Goal: Task Accomplishment & Management: Manage account settings

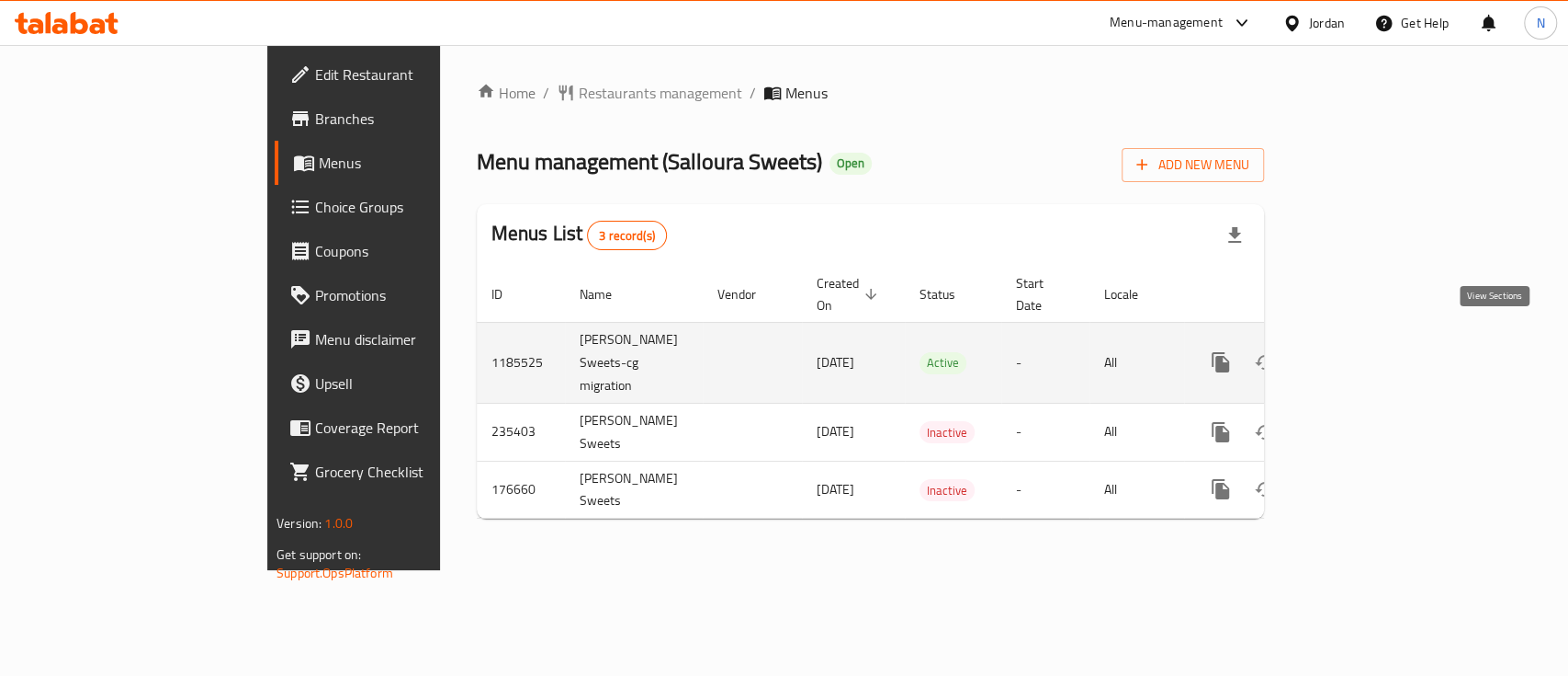
click at [1364, 351] on icon "enhanced table" at bounding box center [1353, 362] width 22 height 22
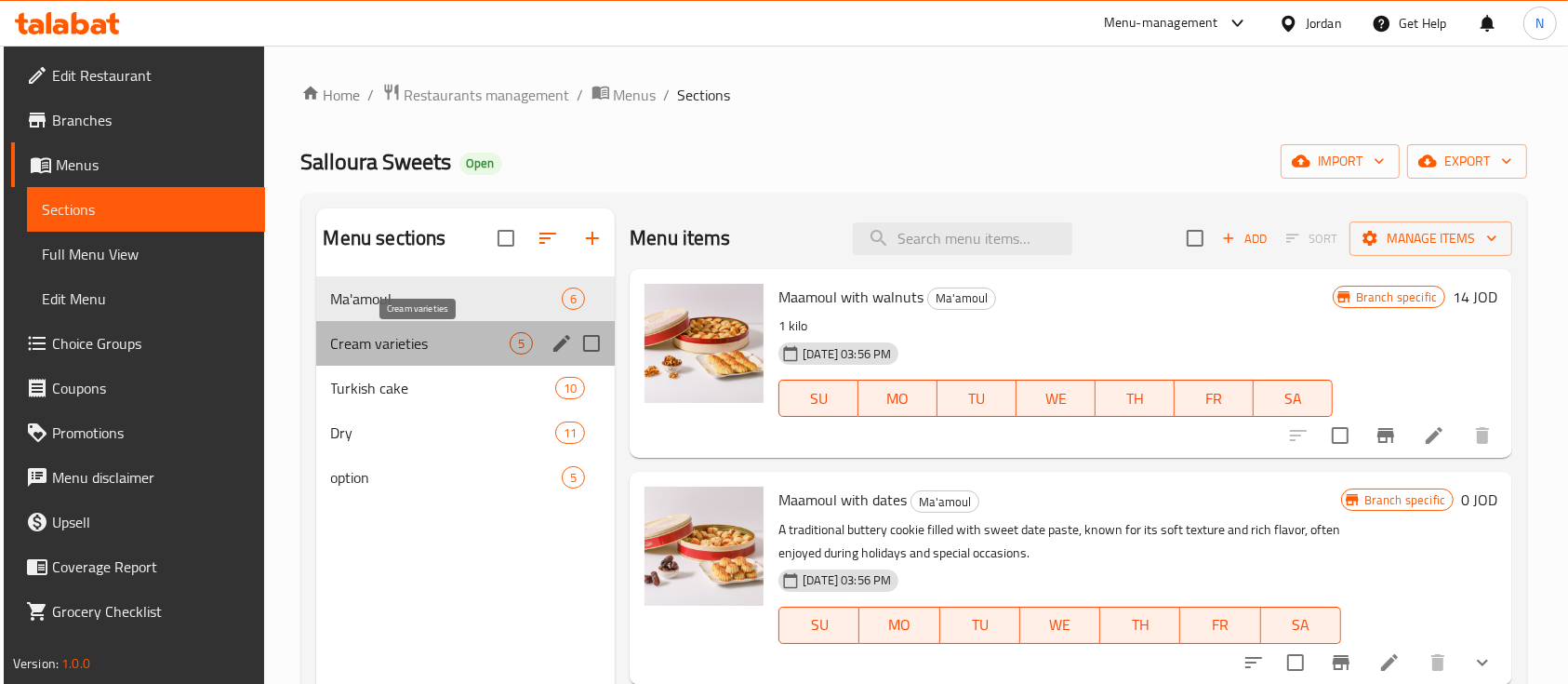
click at [455, 346] on span "Cream varieties" at bounding box center [421, 342] width 180 height 22
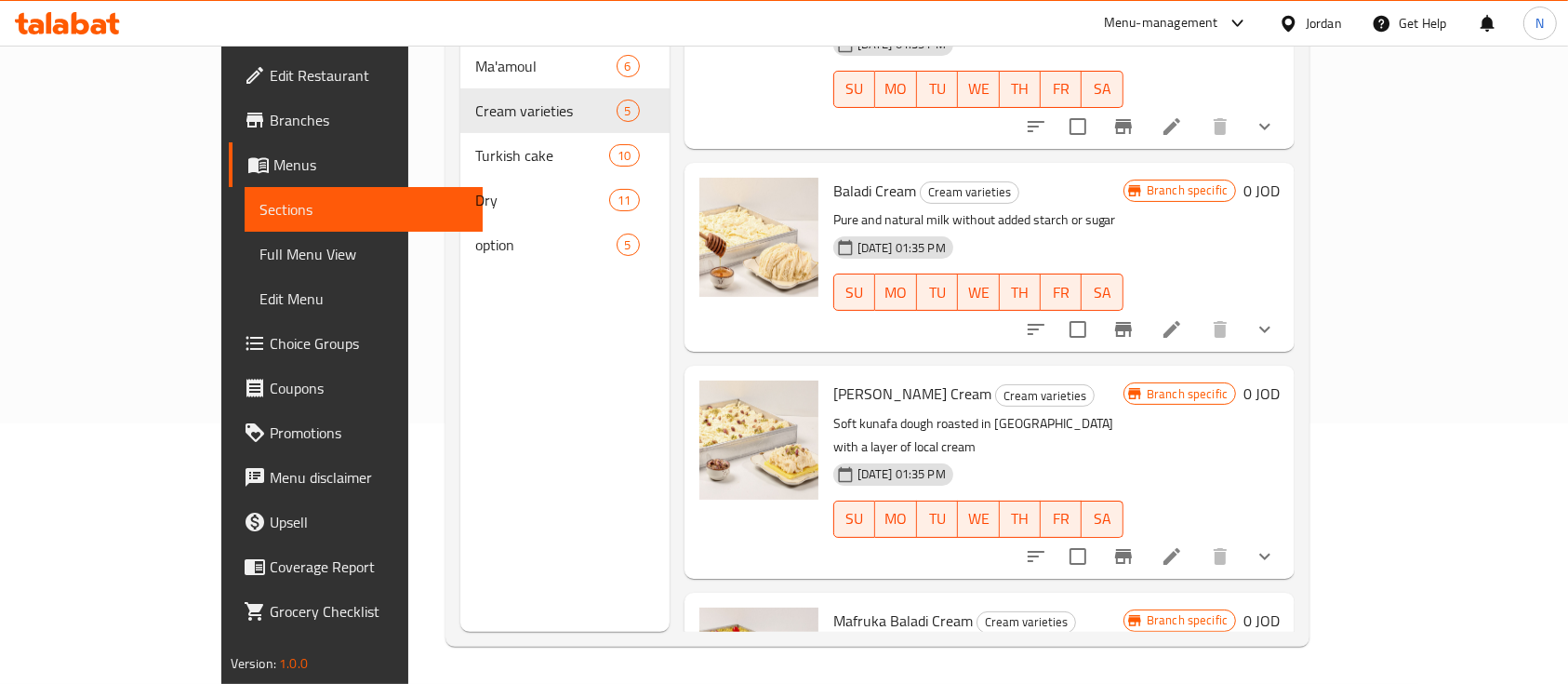
scroll to position [136, 0]
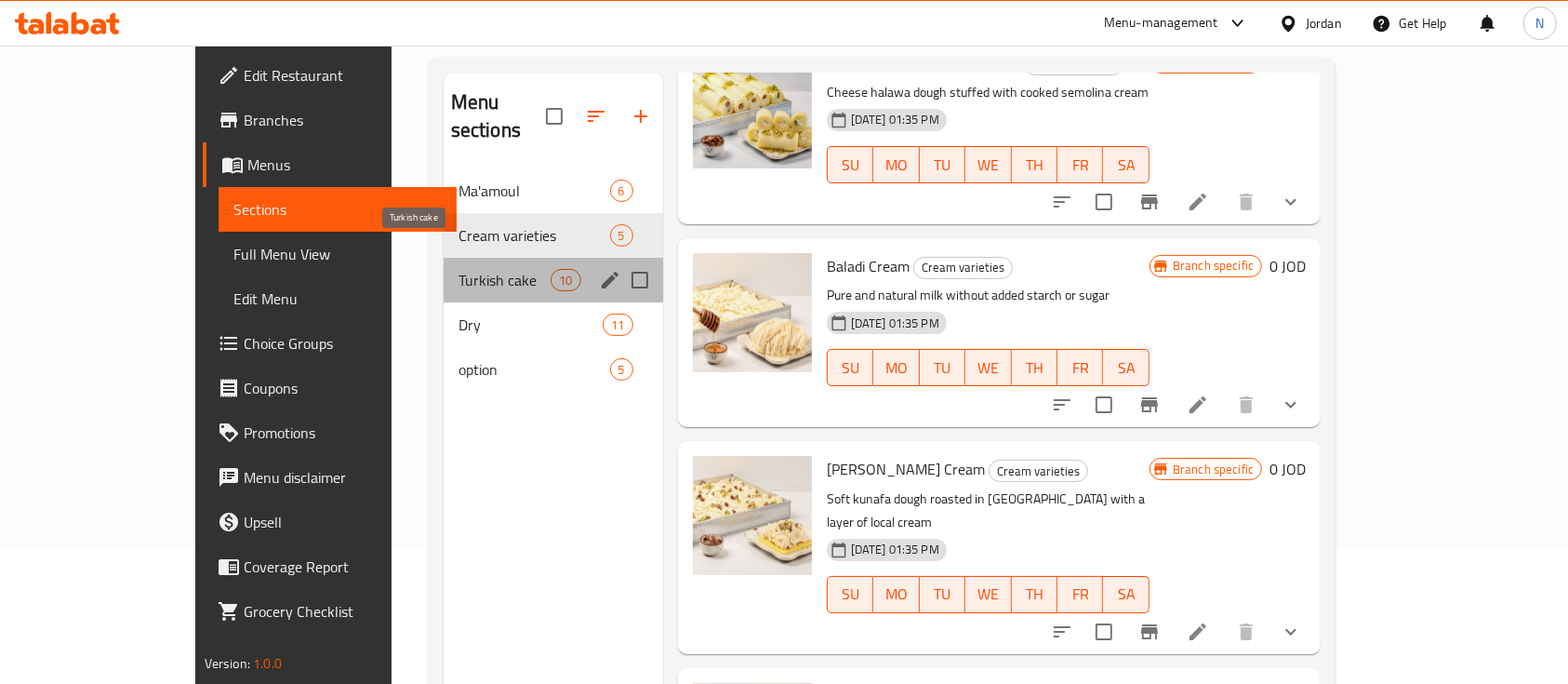
click at [458, 269] on span "Turkish cake" at bounding box center [505, 280] width 93 height 22
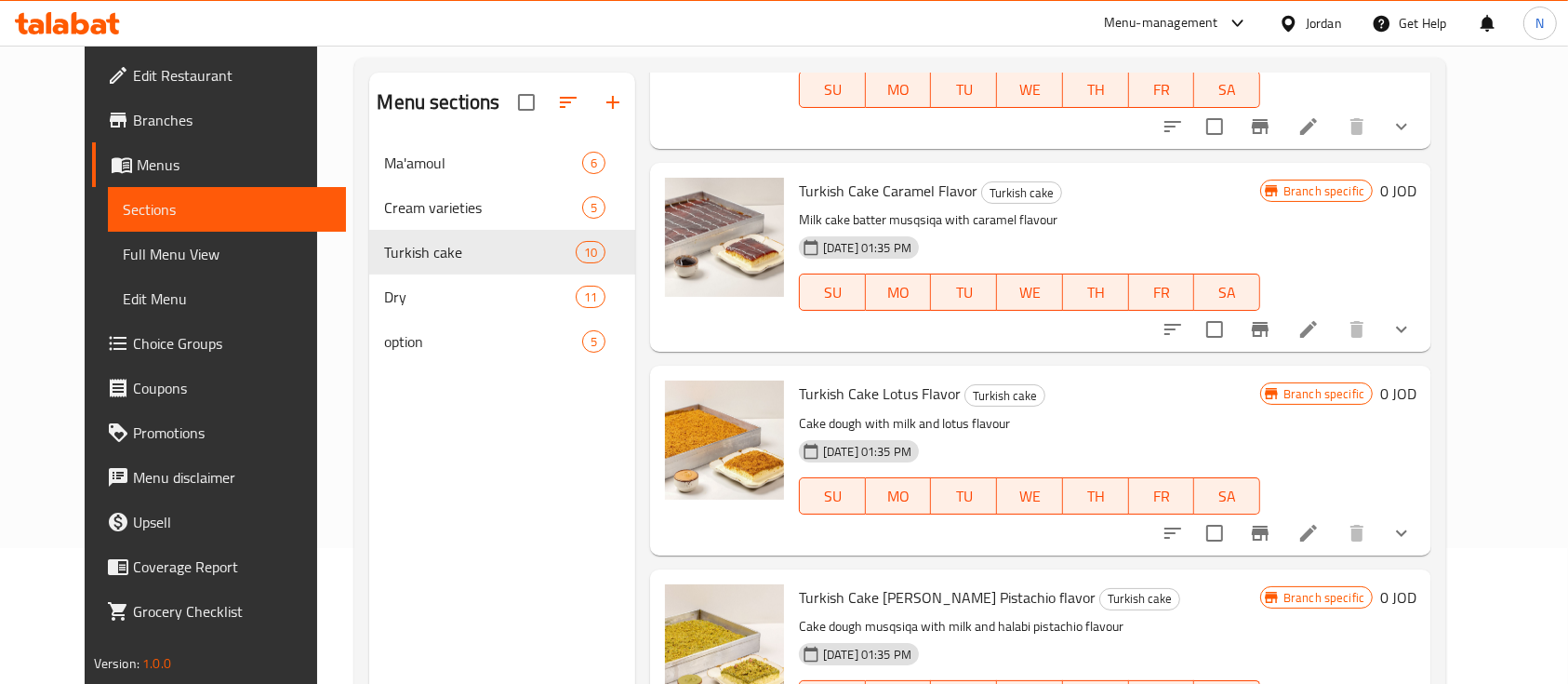
scroll to position [619, 0]
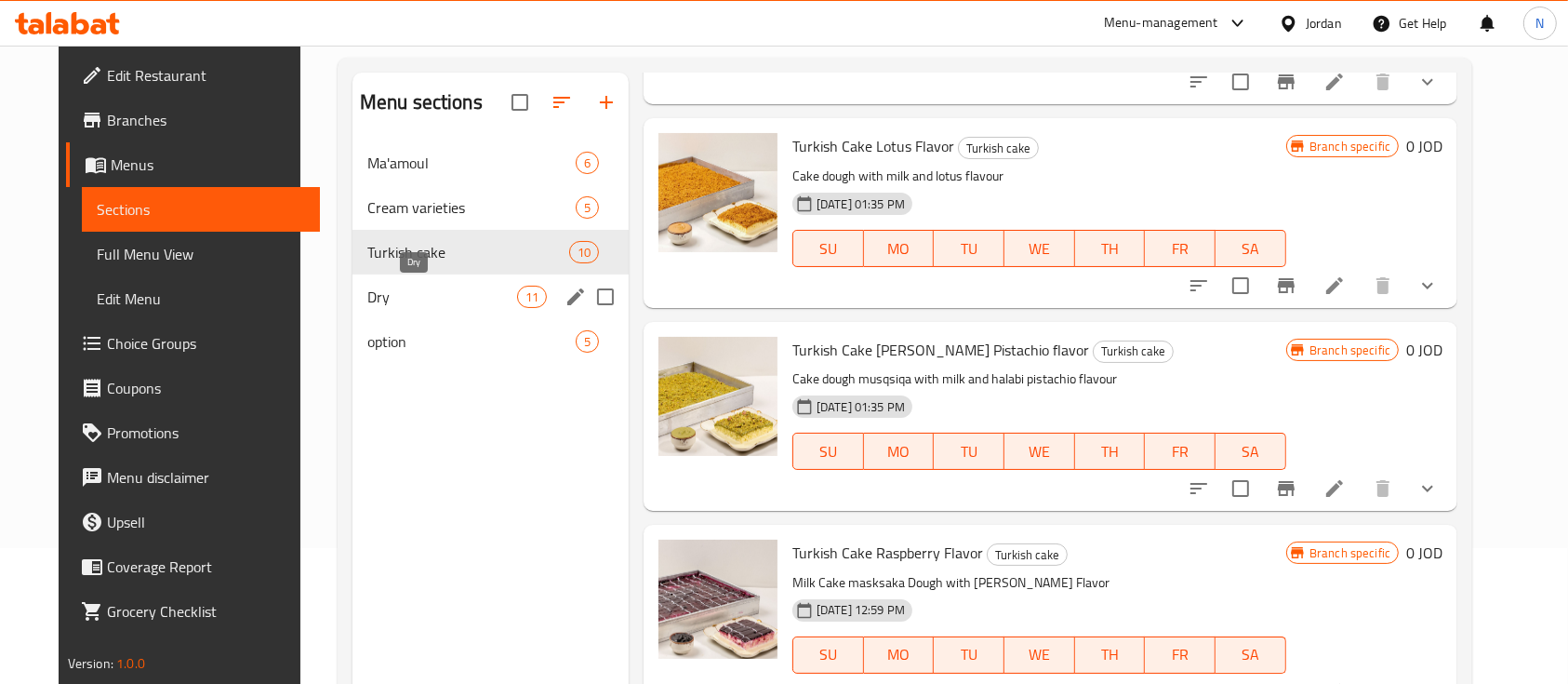
click at [382, 302] on span "Dry" at bounding box center [442, 297] width 150 height 22
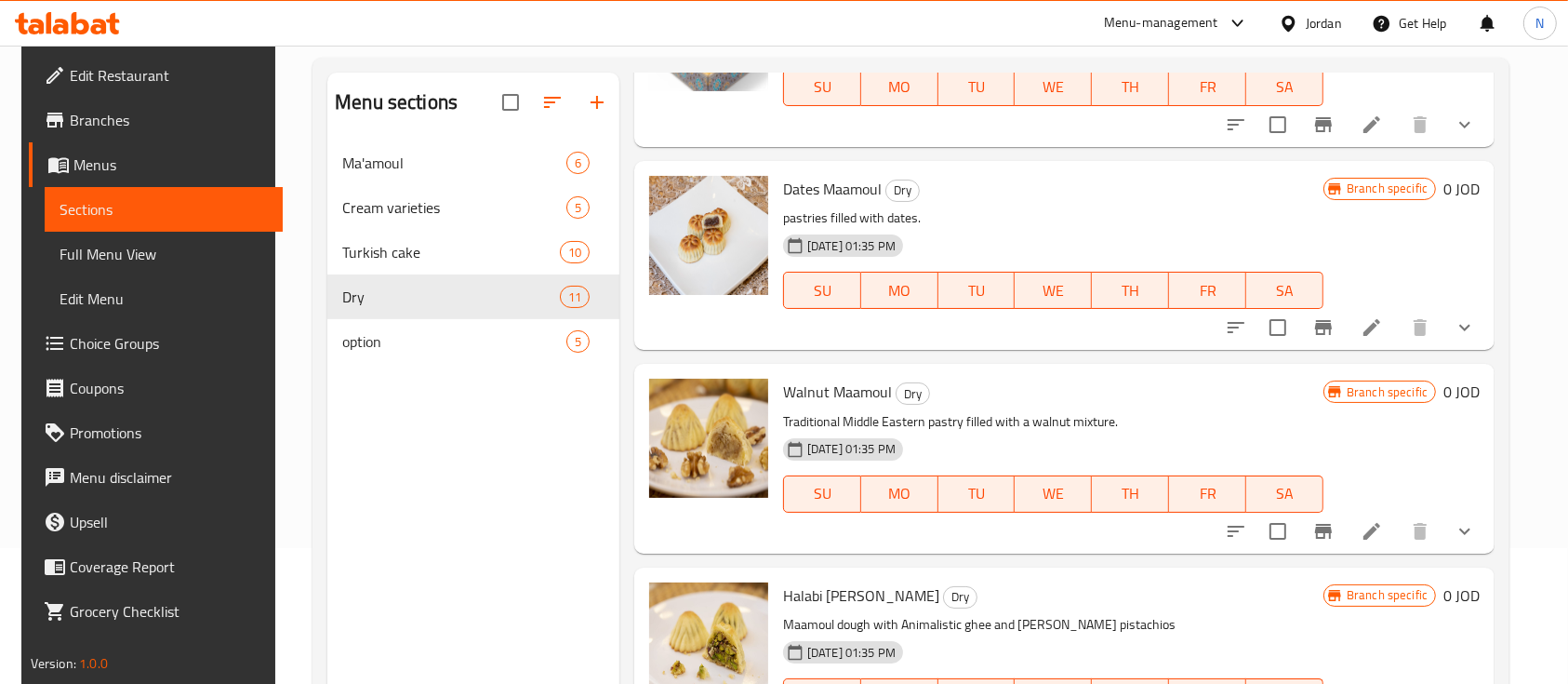
scroll to position [260, 0]
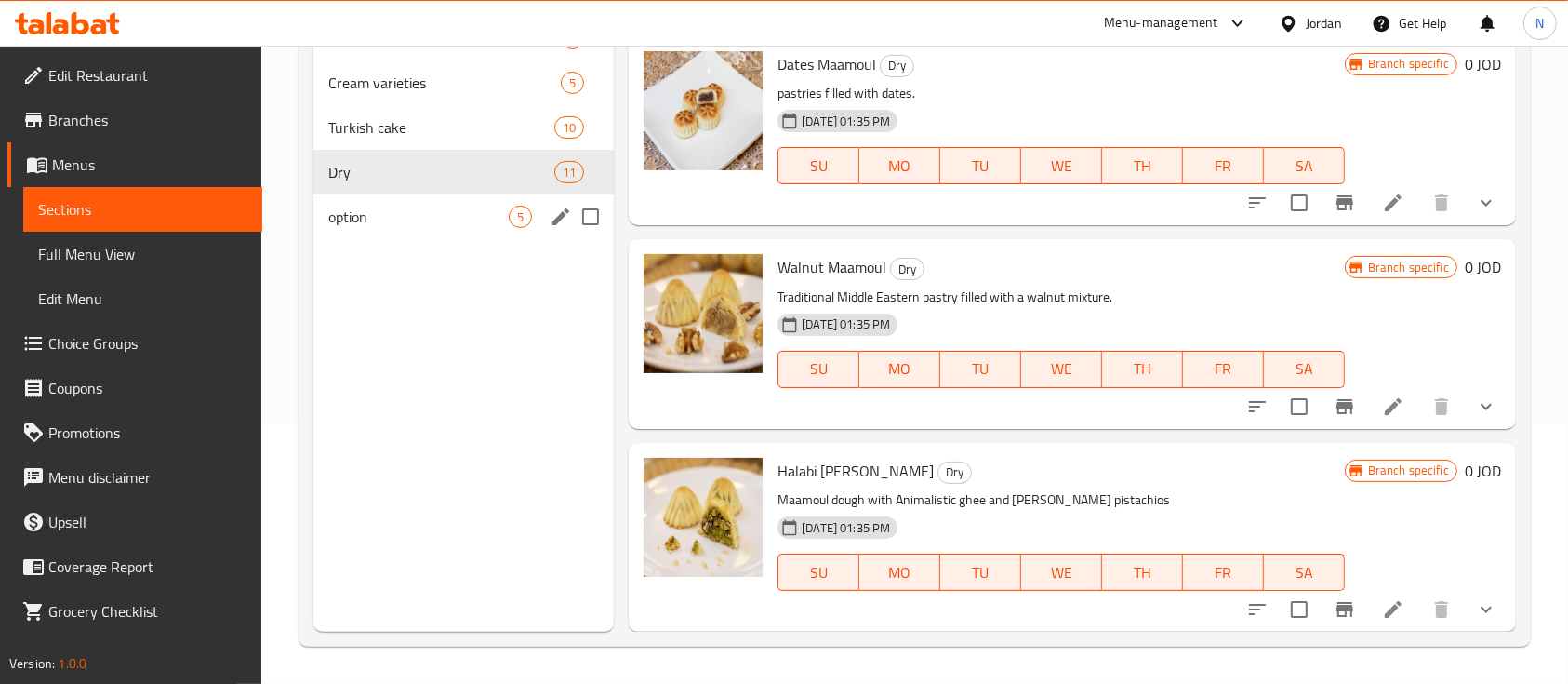
click at [432, 217] on span "option" at bounding box center [419, 216] width 181 height 22
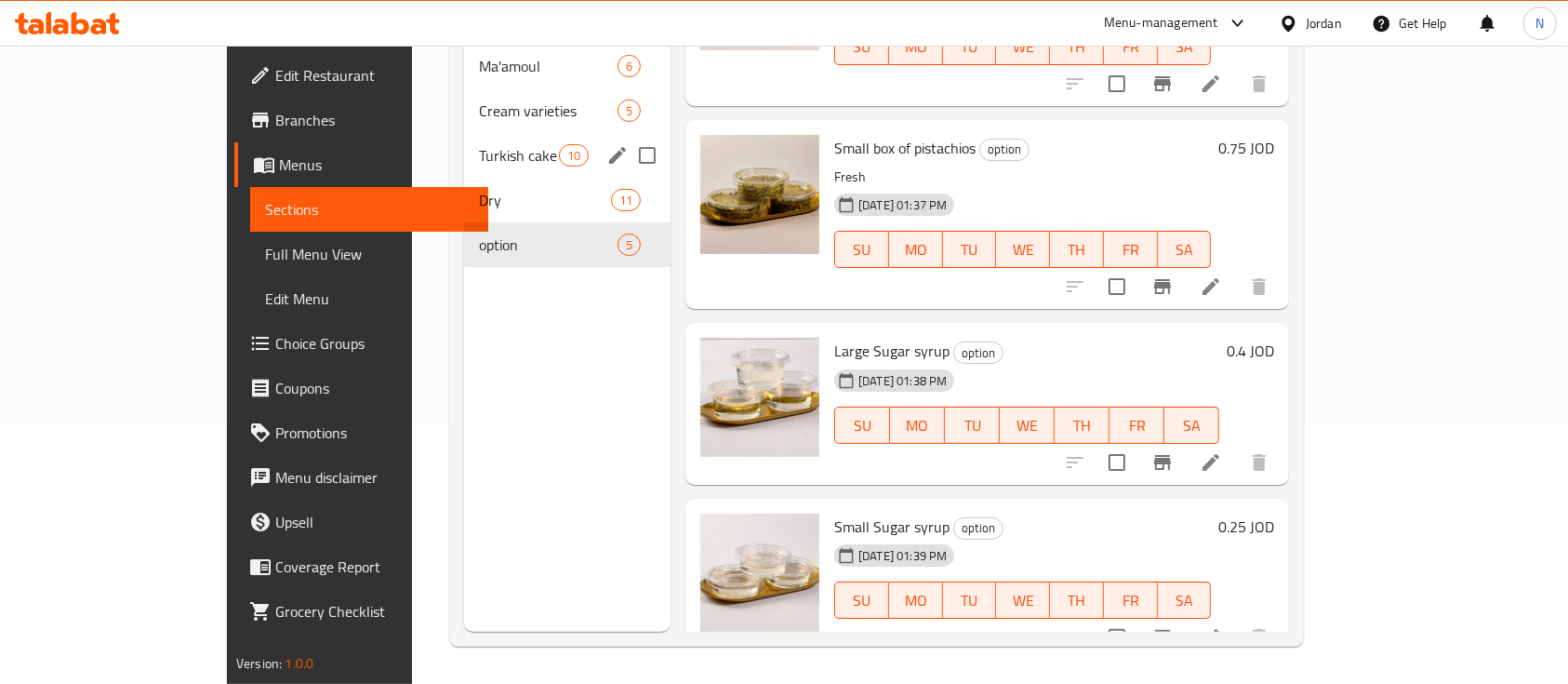
scroll to position [136, 0]
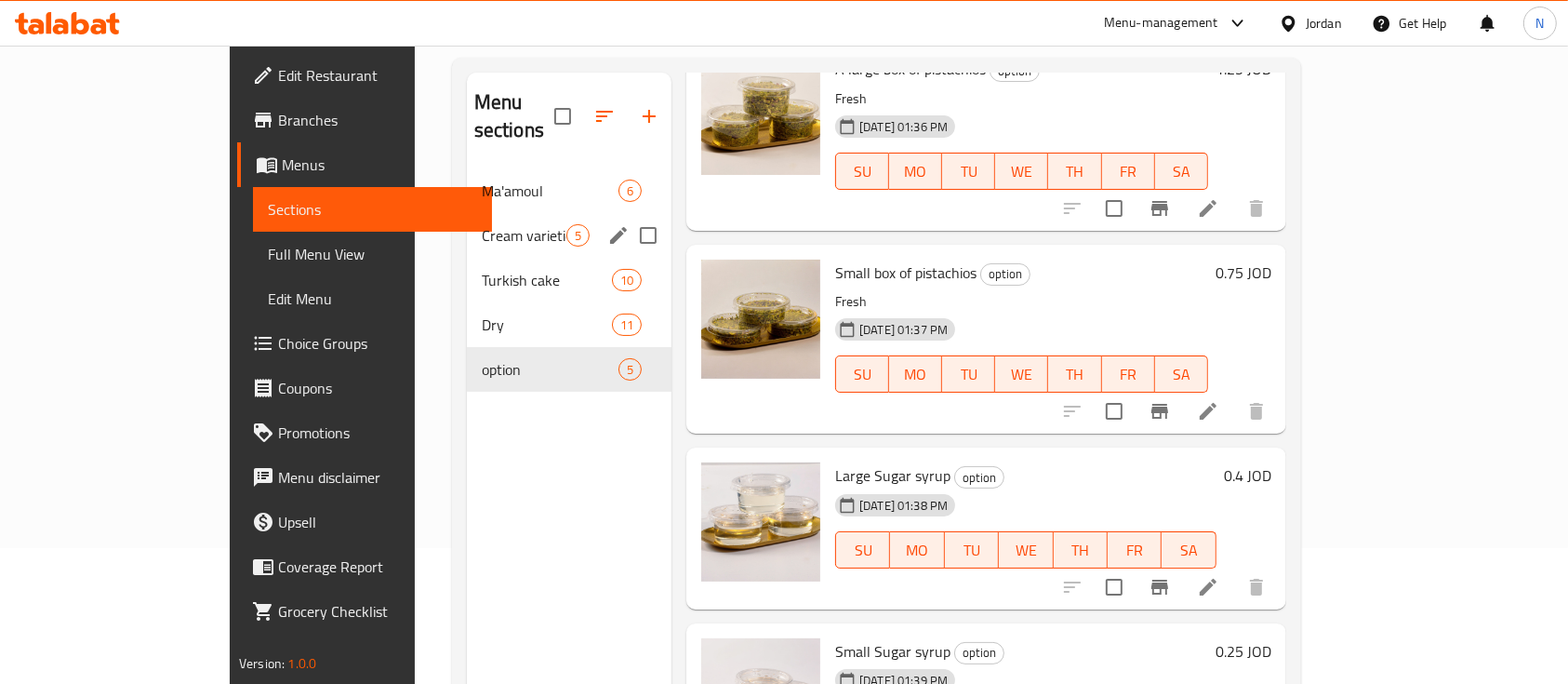
click at [466, 221] on div "Cream varieties 5" at bounding box center [569, 235] width 204 height 45
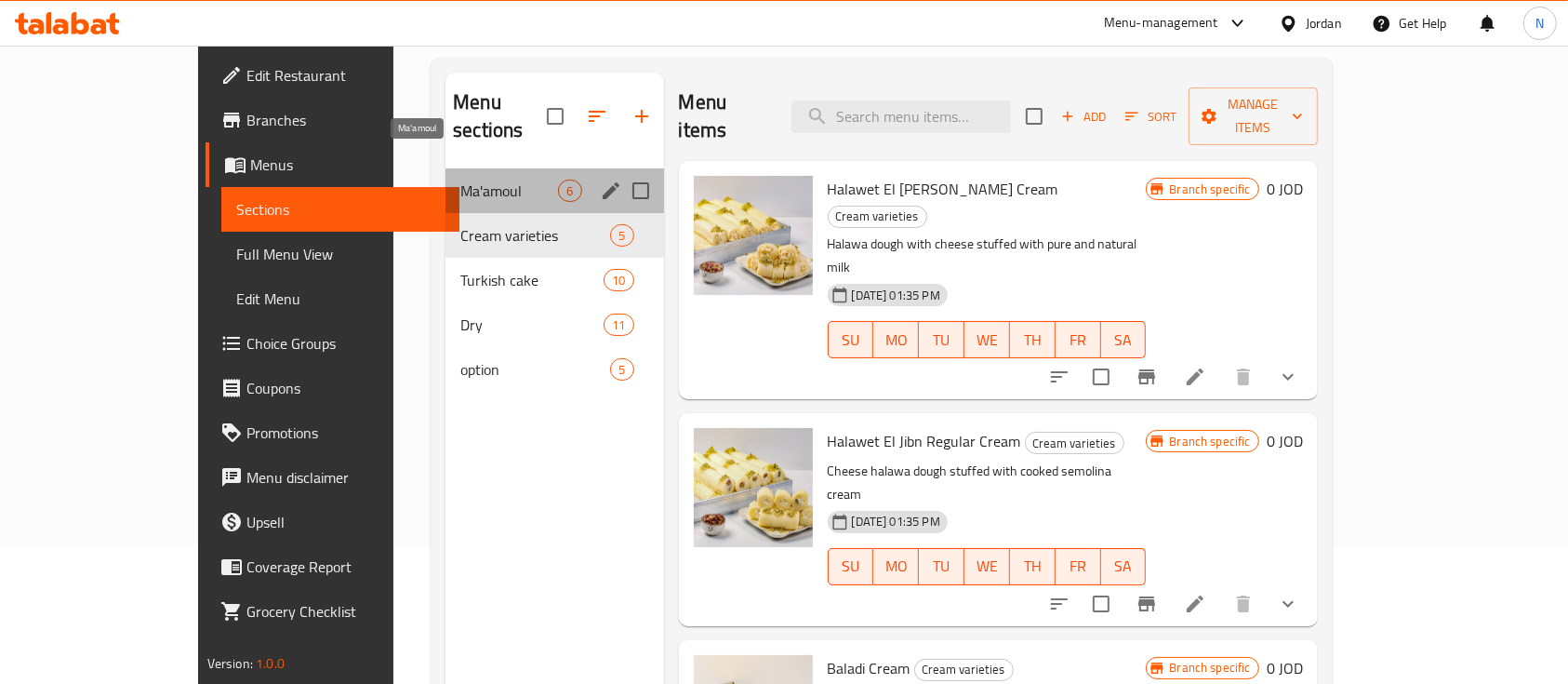
click at [460, 180] on span "Ma'amoul" at bounding box center [509, 191] width 97 height 22
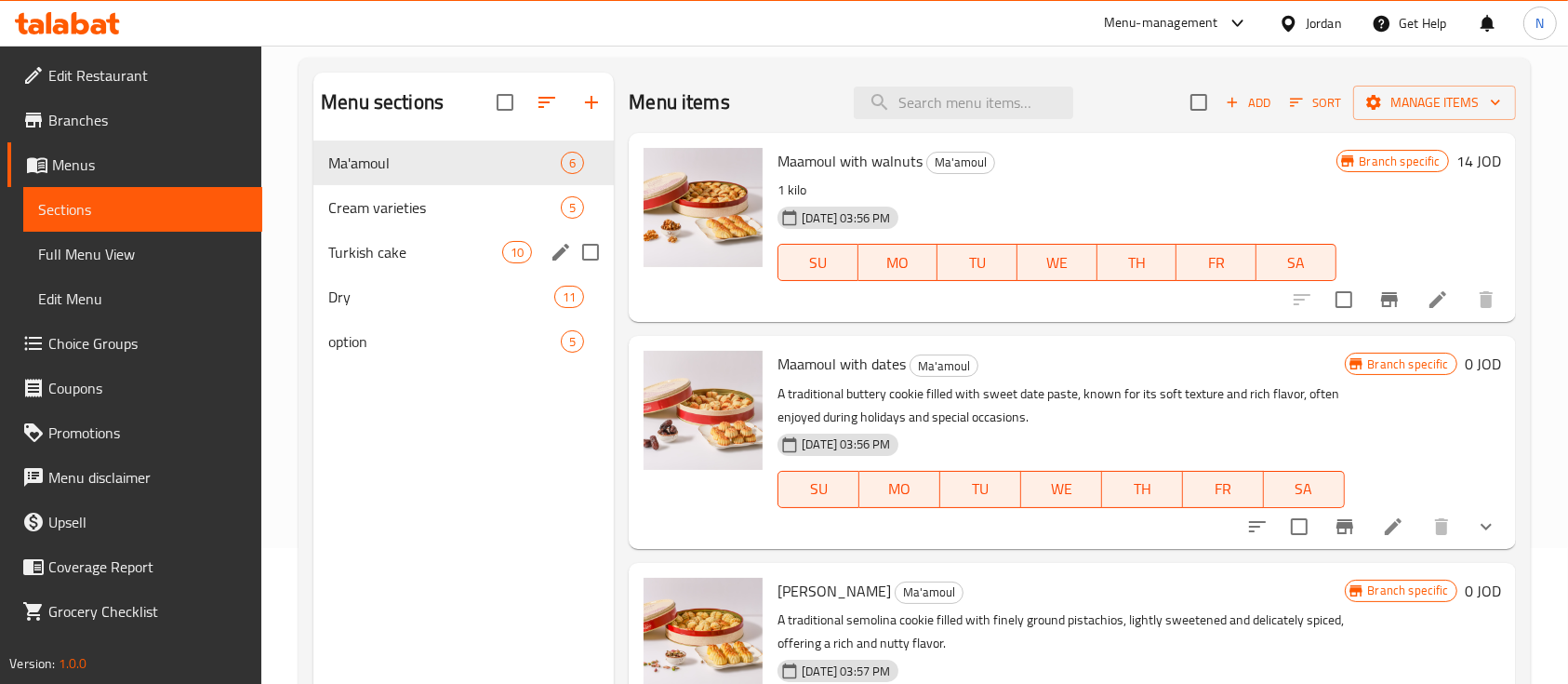
click at [400, 264] on div "Turkish cake 10" at bounding box center [463, 251] width 301 height 45
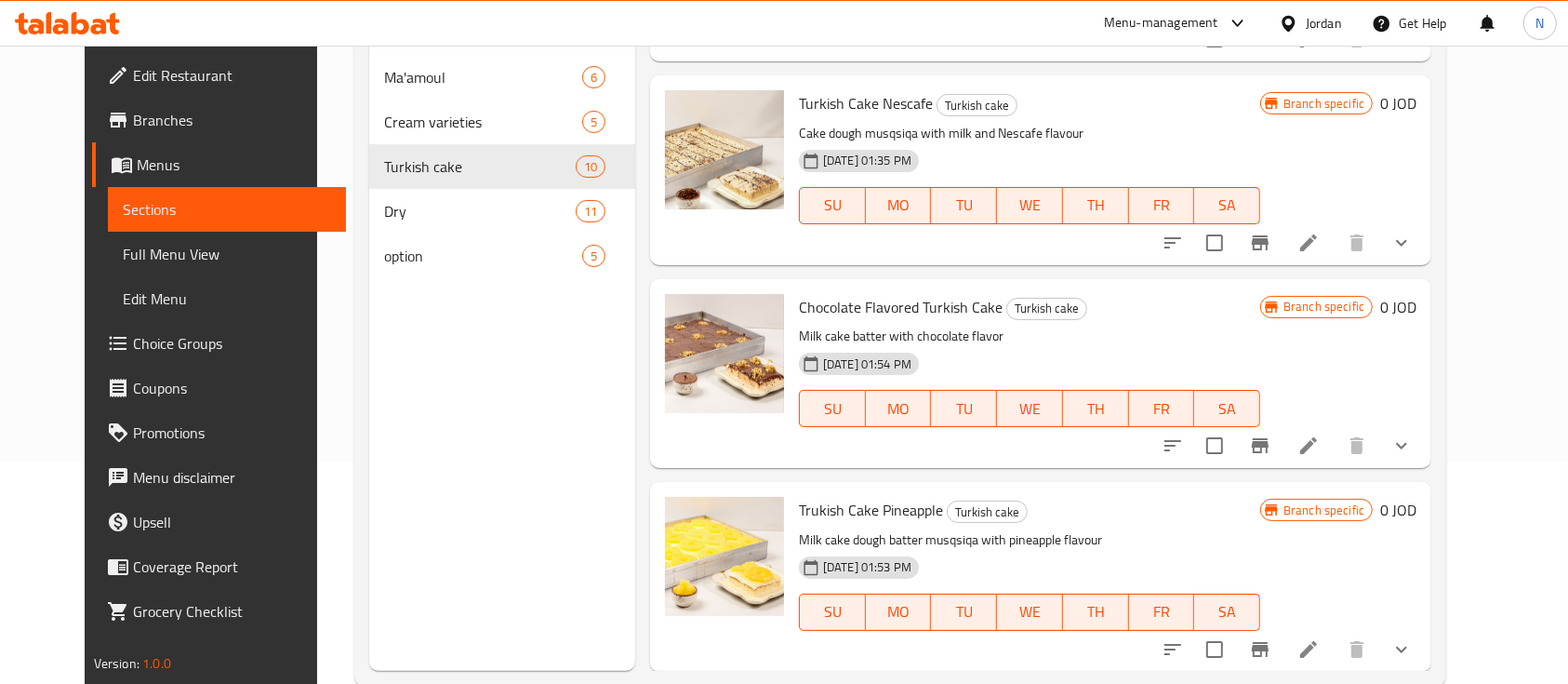
scroll to position [260, 0]
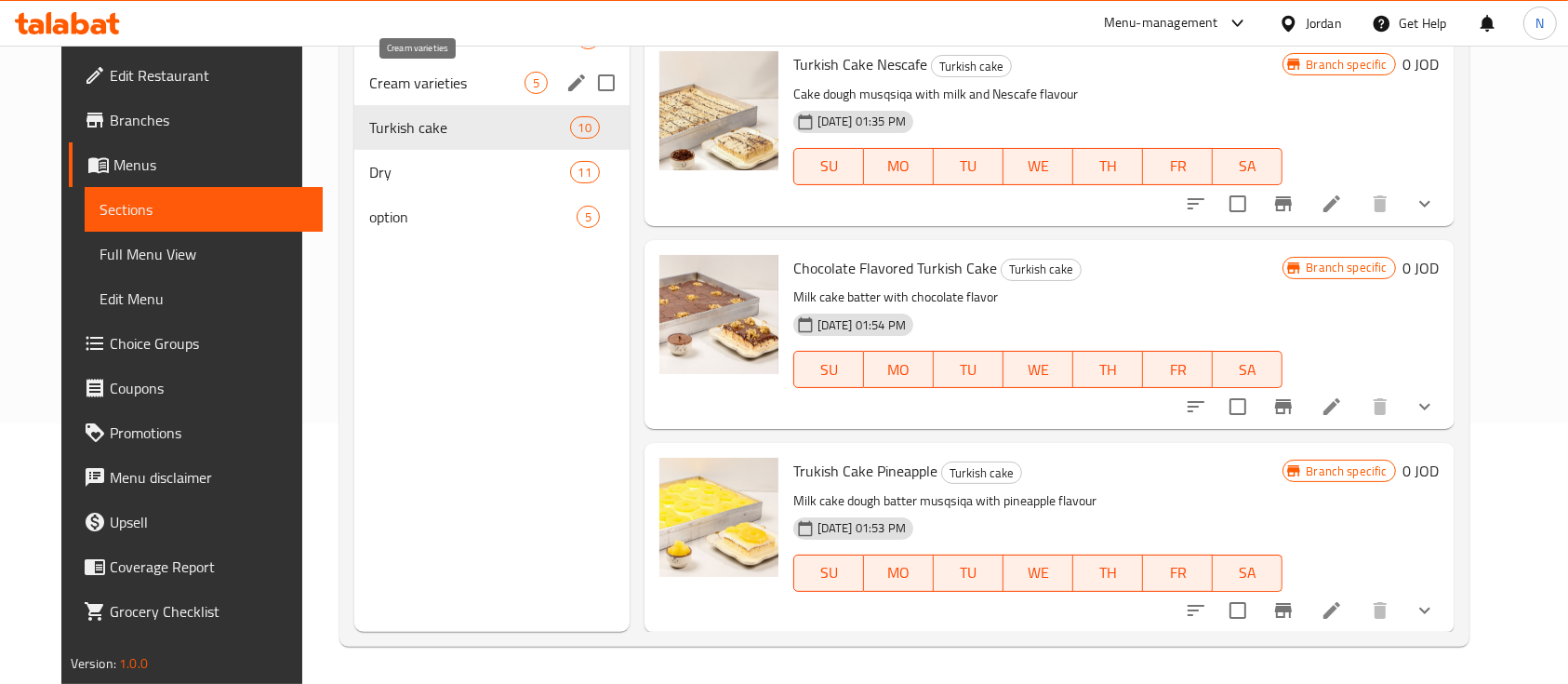
click at [369, 85] on span "Cream varieties" at bounding box center [447, 82] width 155 height 22
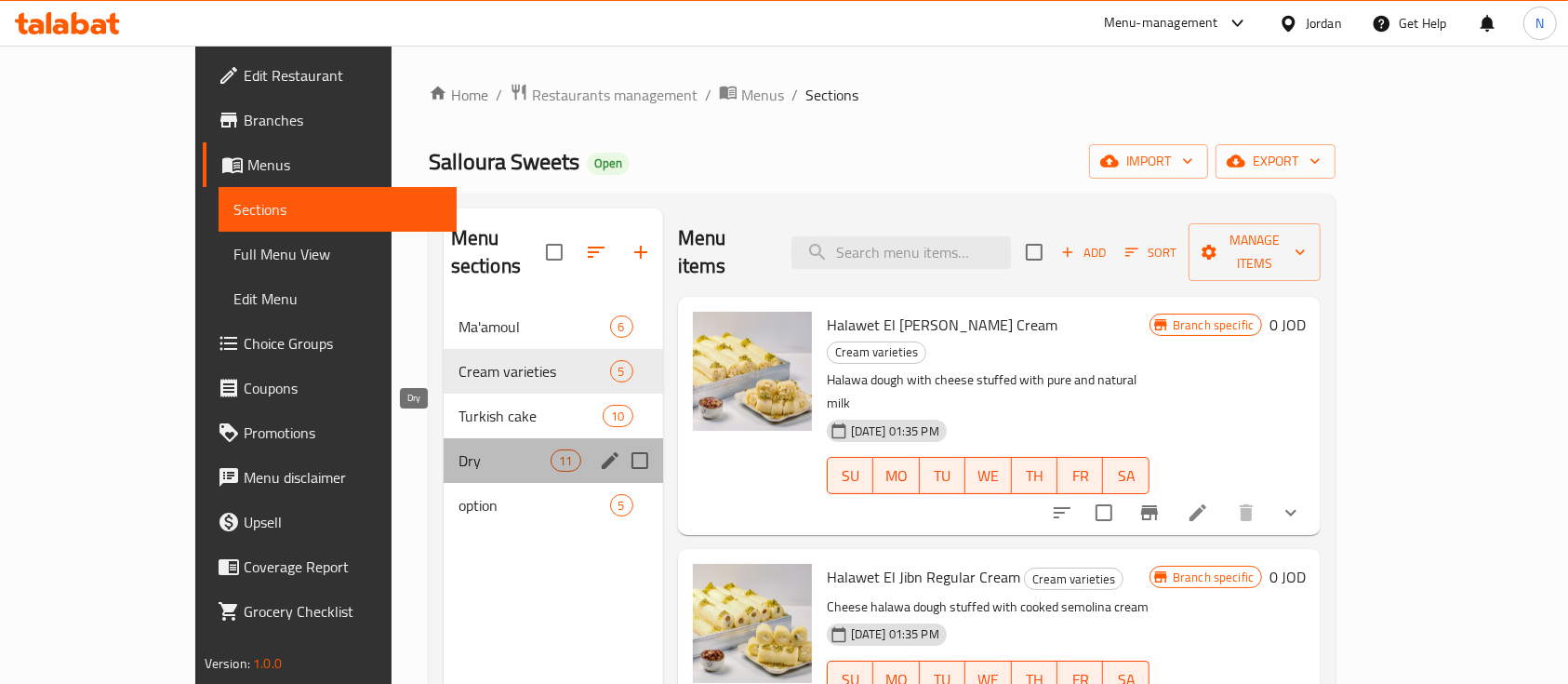
click at [458, 450] on span "Dry" at bounding box center [505, 461] width 93 height 22
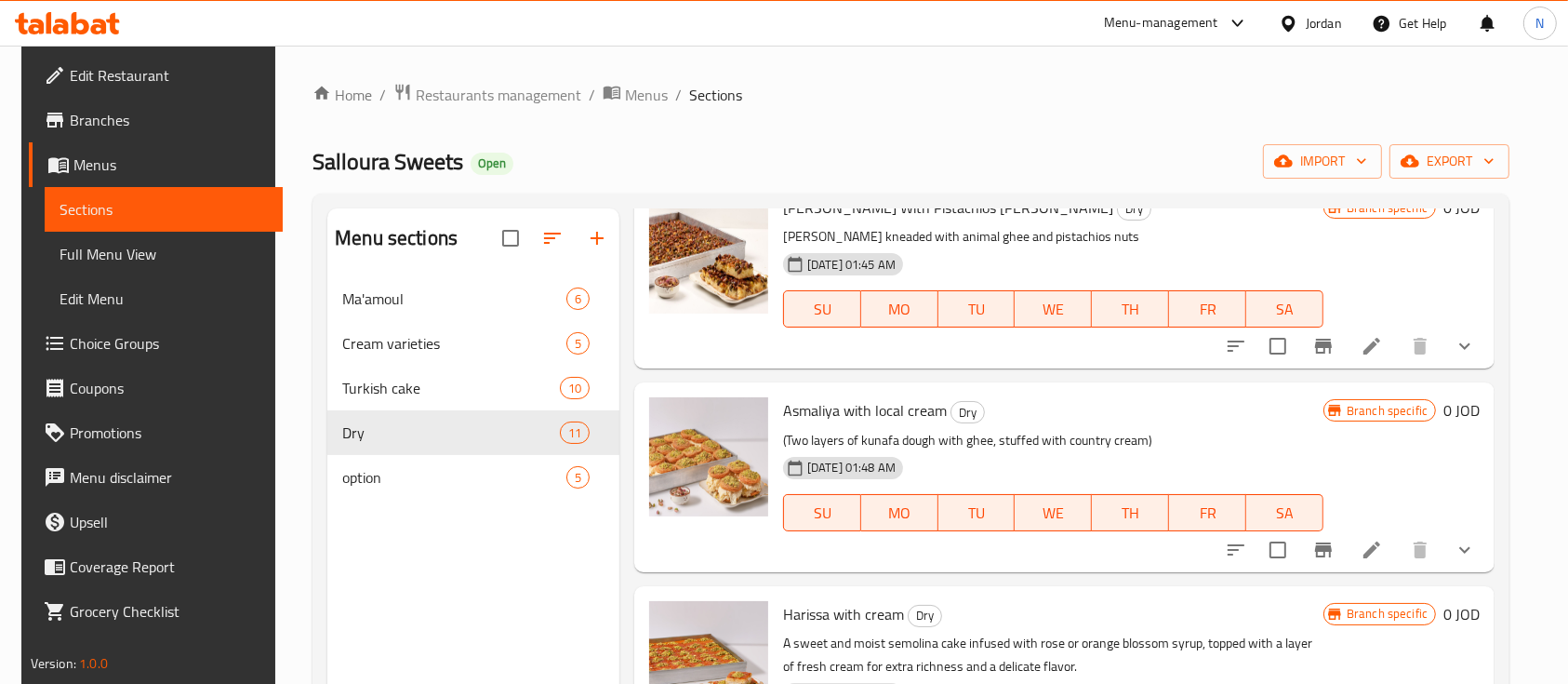
scroll to position [124, 0]
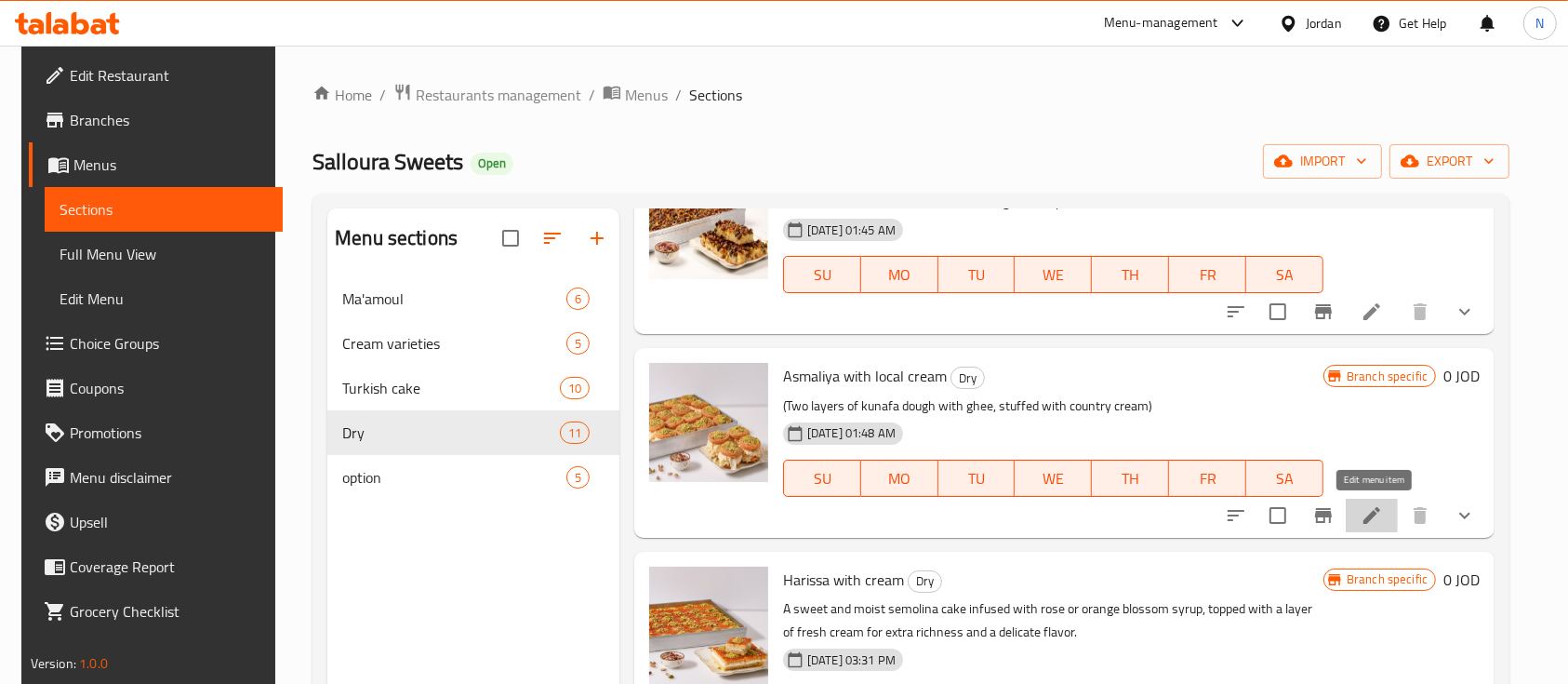
click at [1376, 514] on icon at bounding box center [1372, 515] width 17 height 17
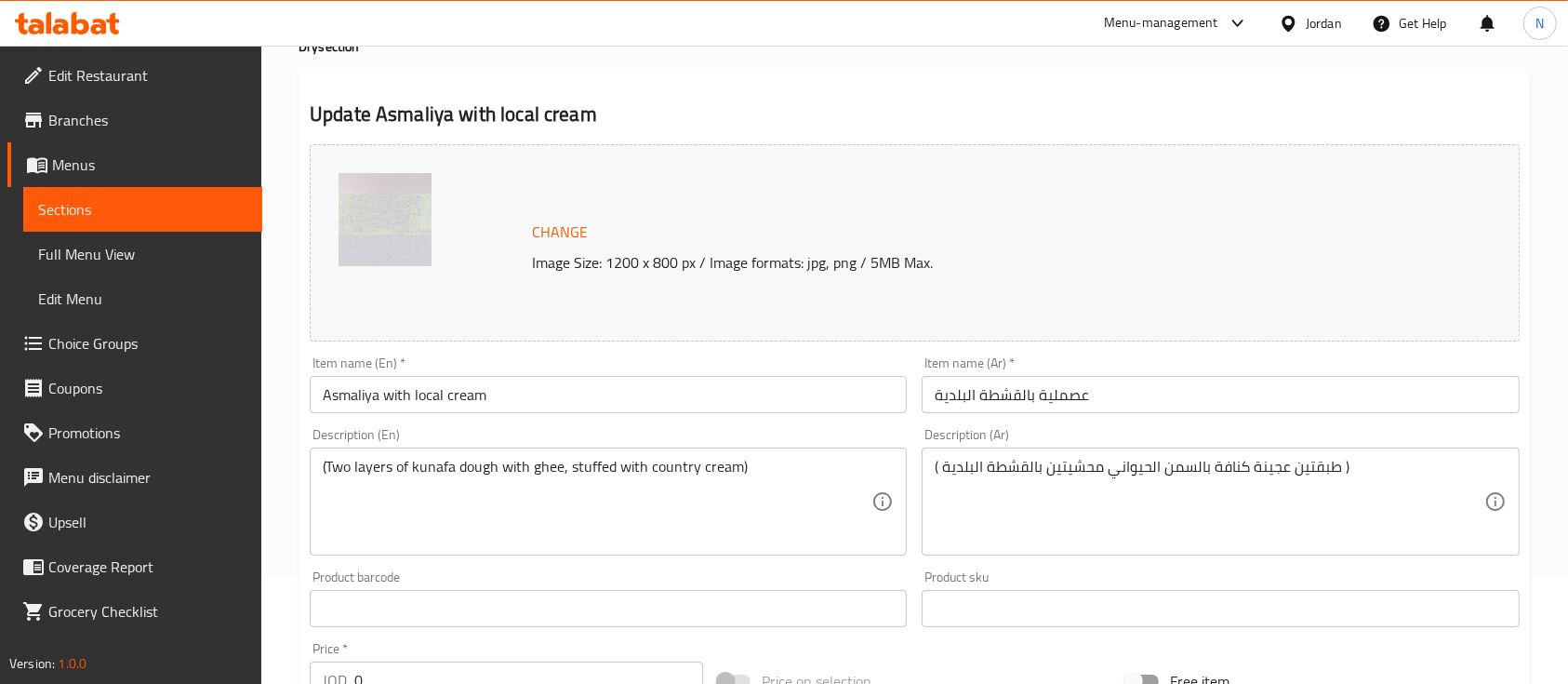
scroll to position [699, 0]
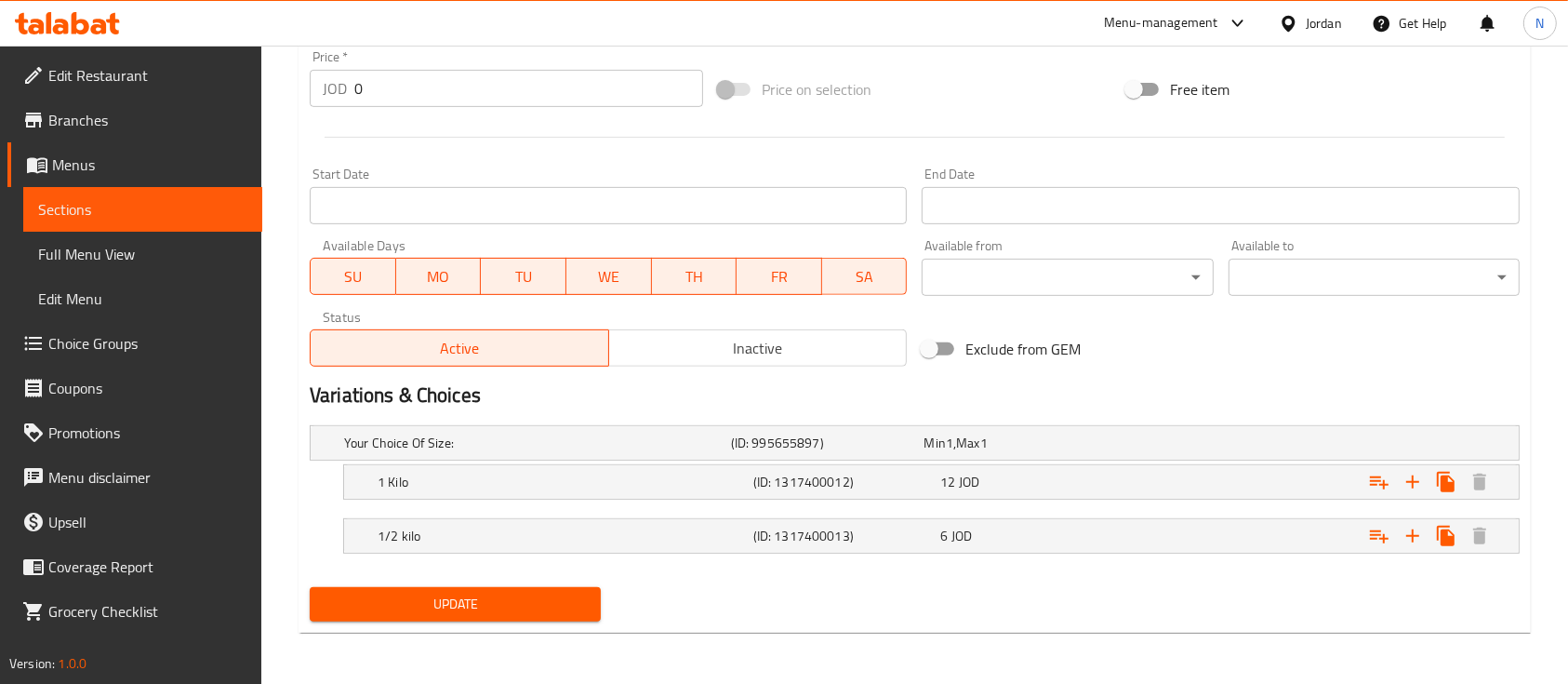
click at [110, 205] on span "Sections" at bounding box center [142, 209] width 209 height 22
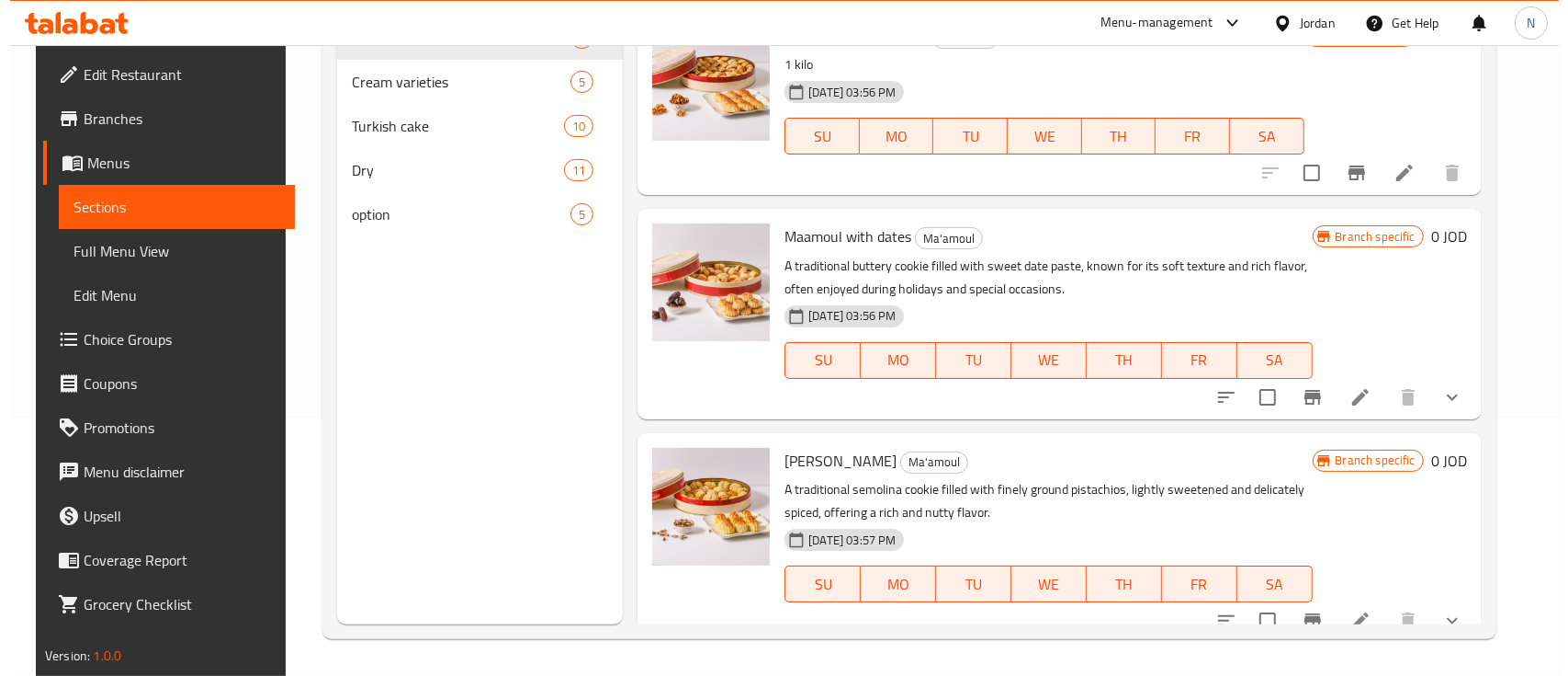
scroll to position [257, 0]
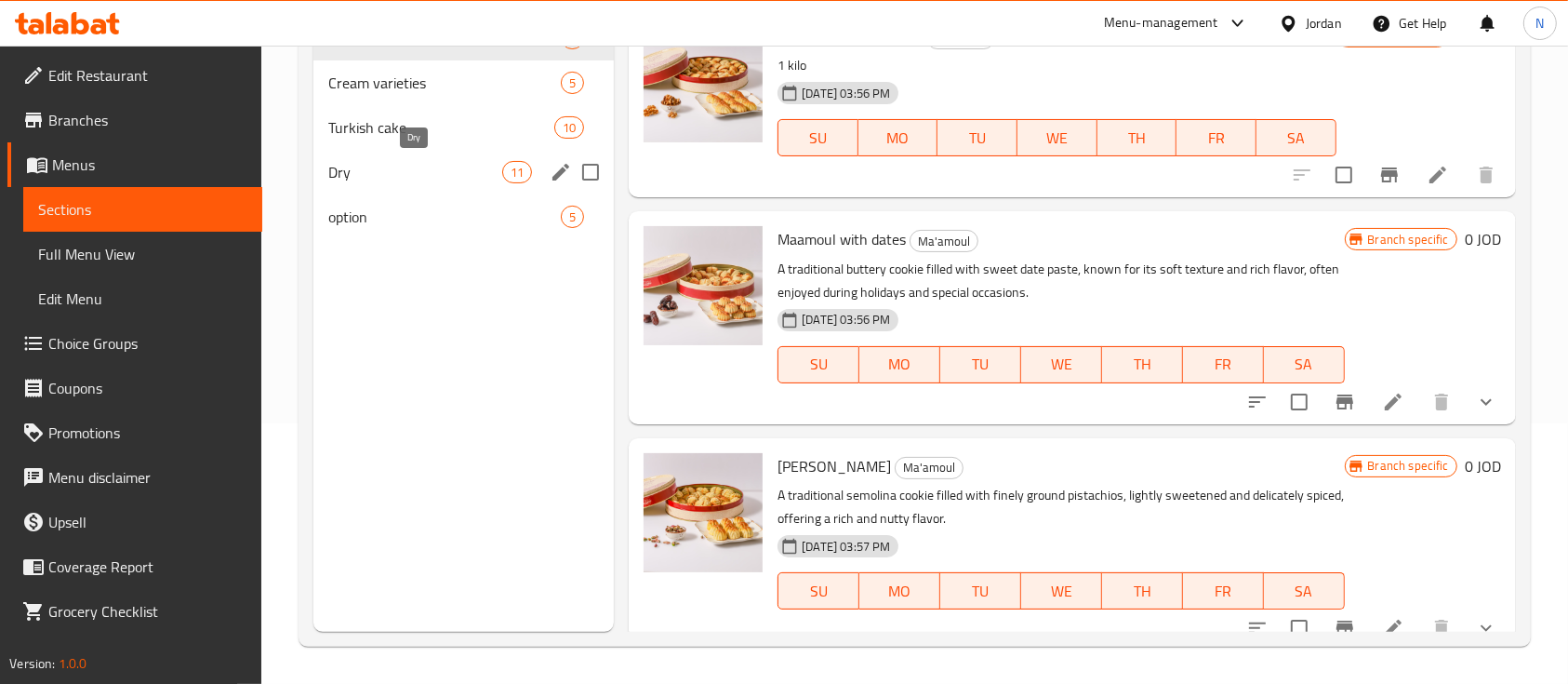
click at [358, 179] on span "Dry" at bounding box center [415, 172] width 174 height 22
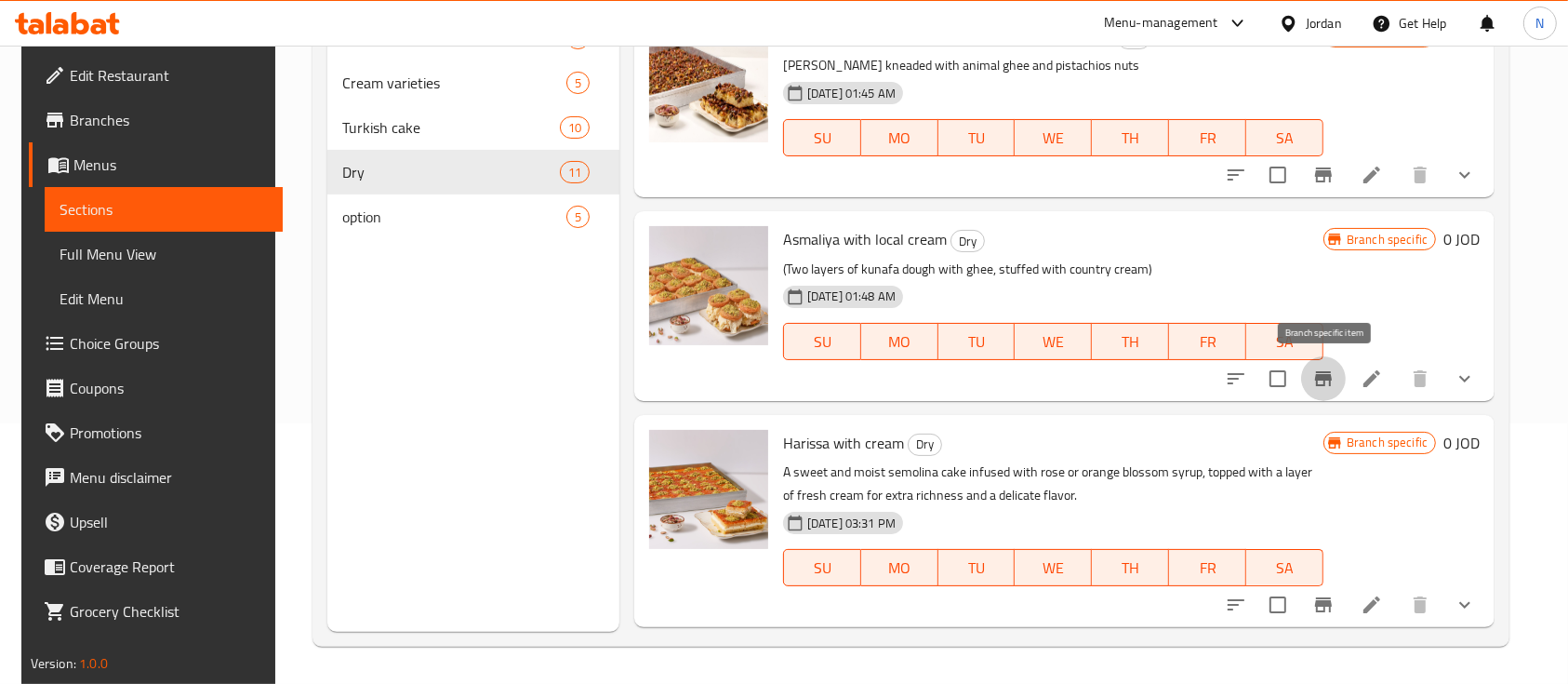
click at [1335, 386] on icon "Branch-specific-item" at bounding box center [1323, 378] width 22 height 22
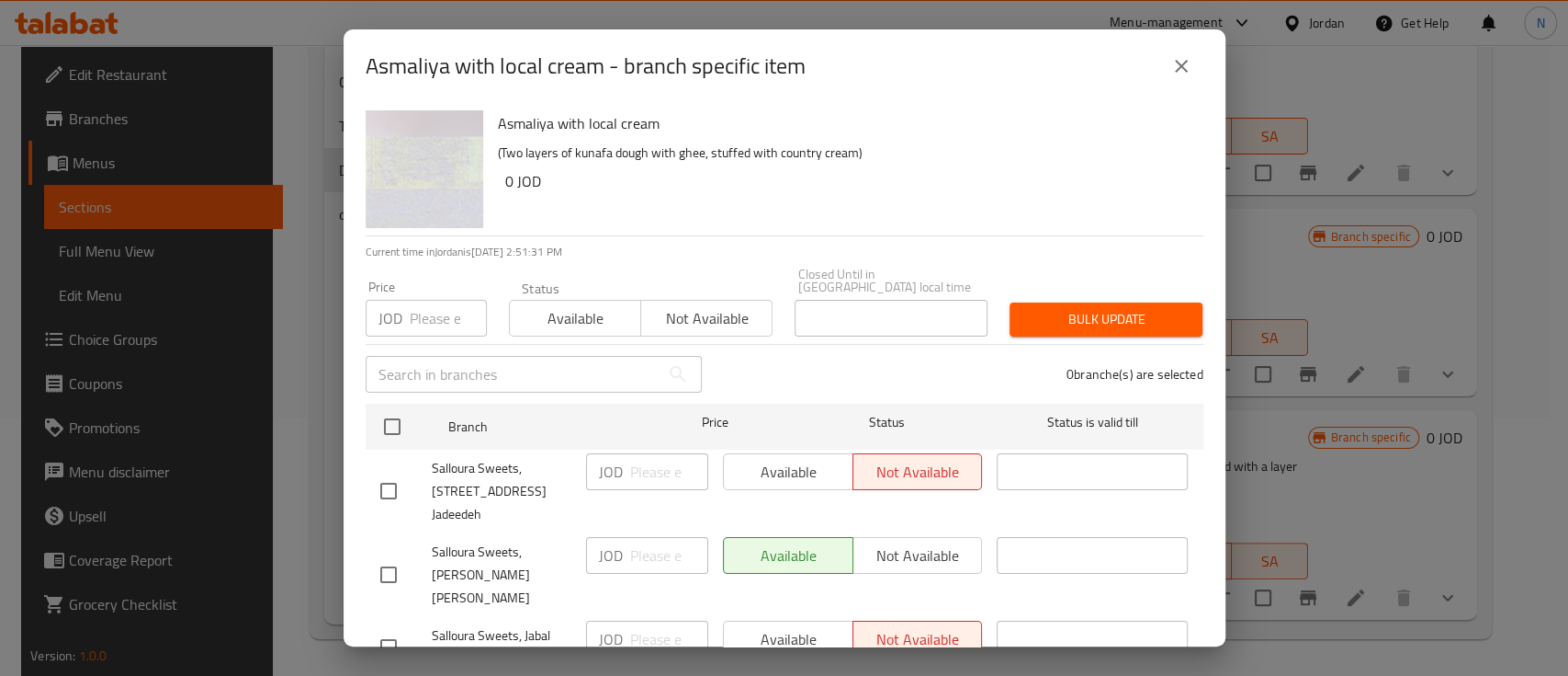
click at [1184, 69] on icon "close" at bounding box center [1181, 66] width 13 height 13
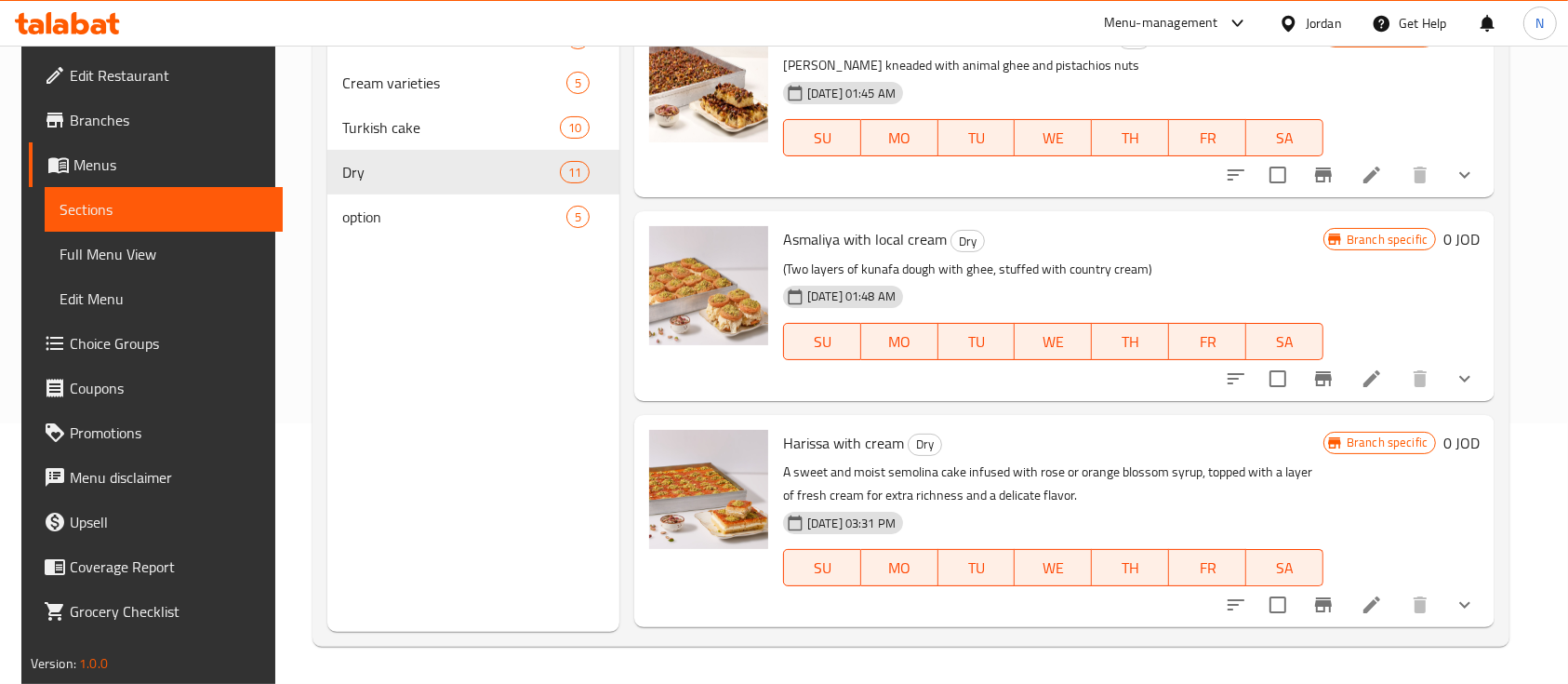
click at [1366, 361] on li at bounding box center [1372, 378] width 52 height 34
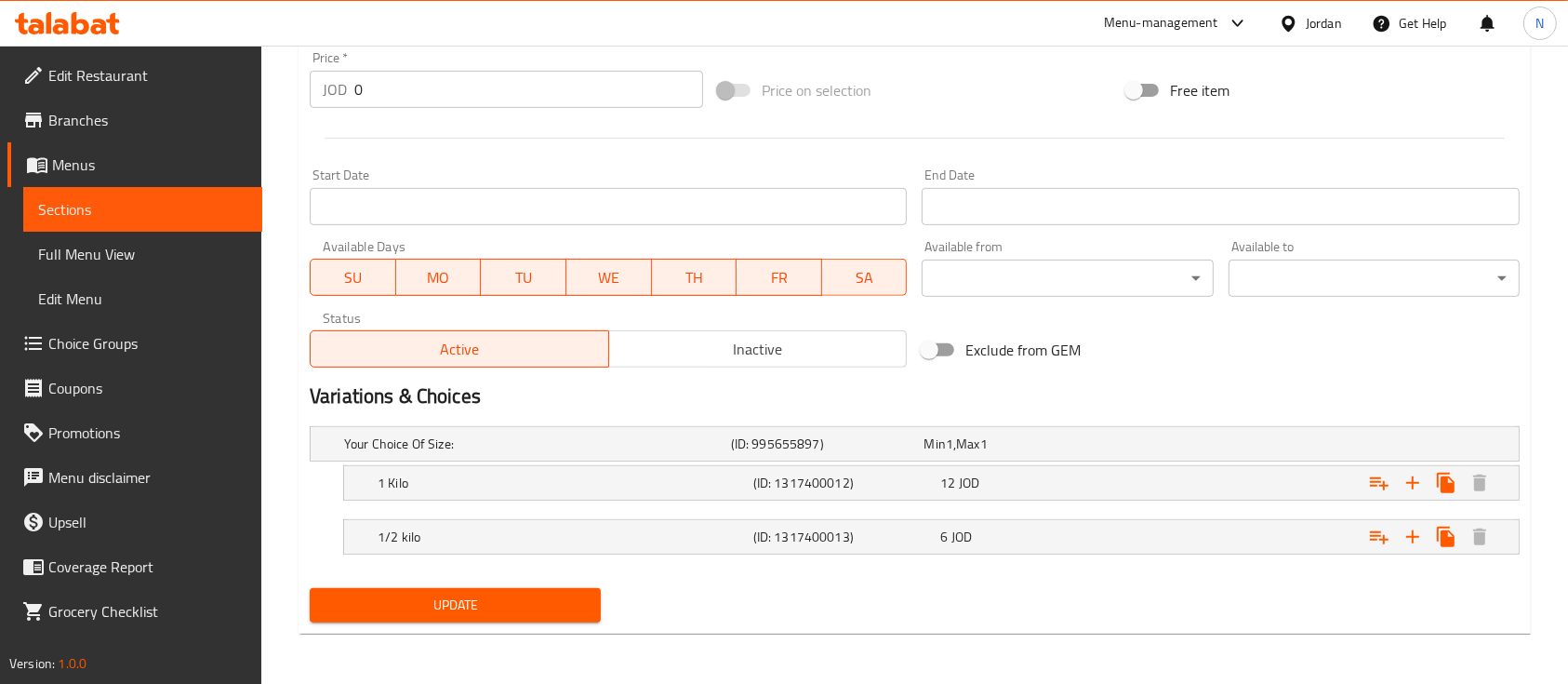
scroll to position [699, 0]
click at [845, 486] on h5 "(ID: 1317400012)" at bounding box center [844, 481] width 181 height 19
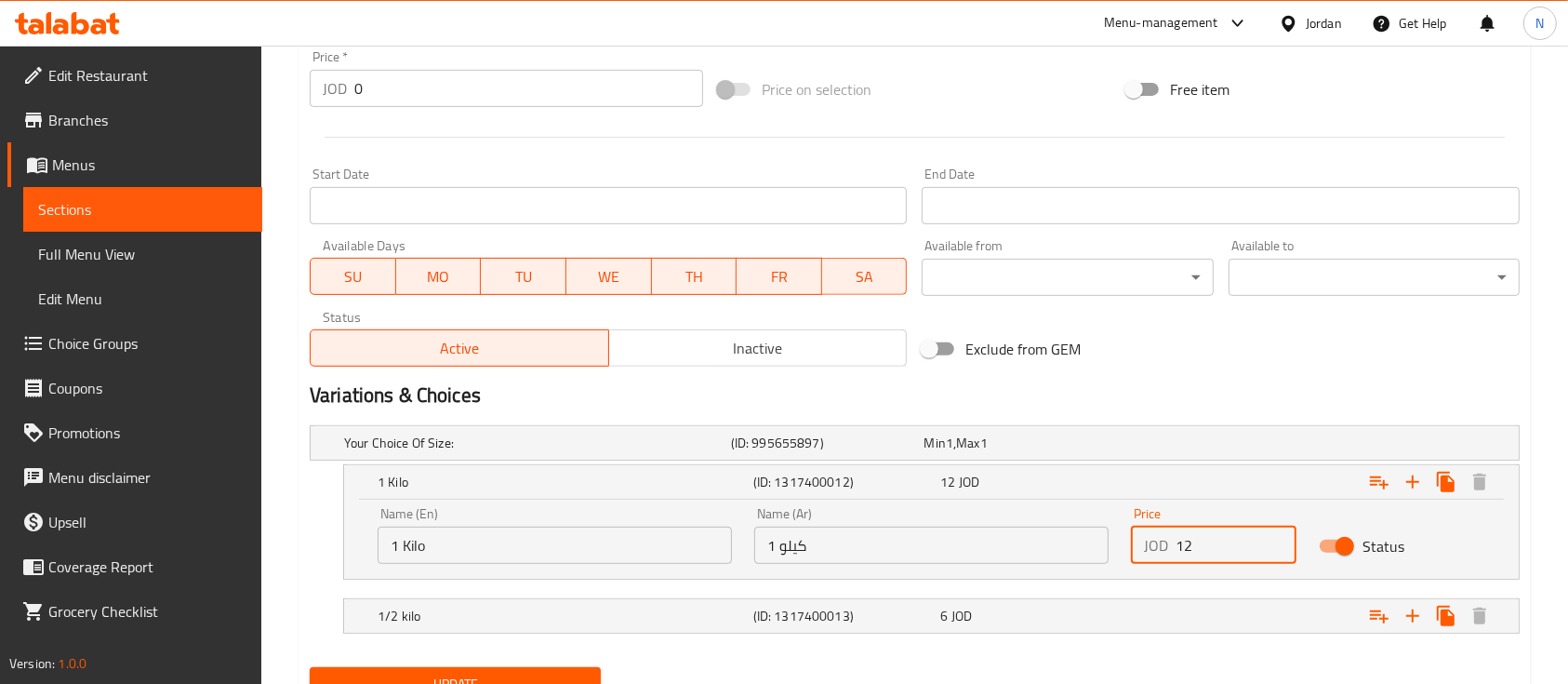
drag, startPoint x: 1204, startPoint y: 550, endPoint x: 1165, endPoint y: 546, distance: 39.2
click at [1165, 546] on div "JOD 12 Price" at bounding box center [1213, 544] width 166 height 37
type input "12"
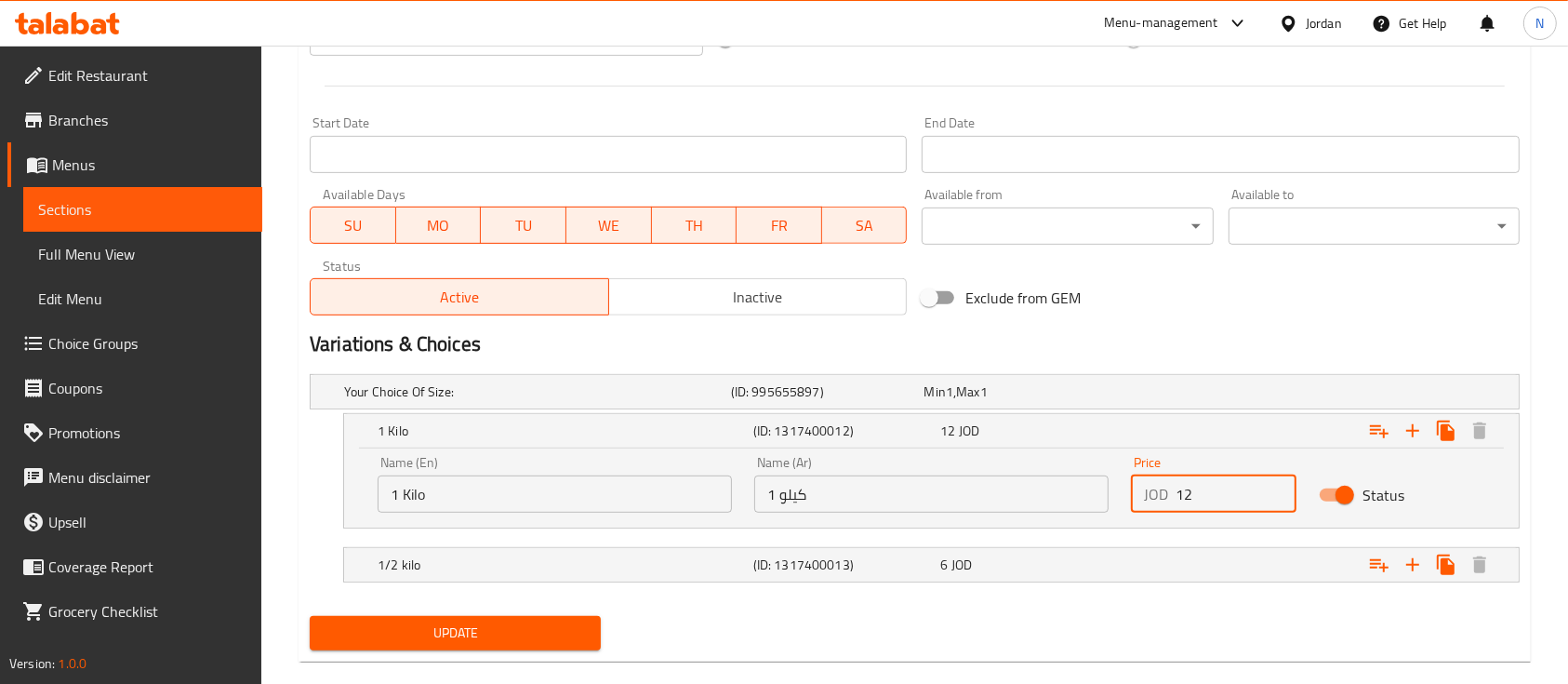
scroll to position [777, 0]
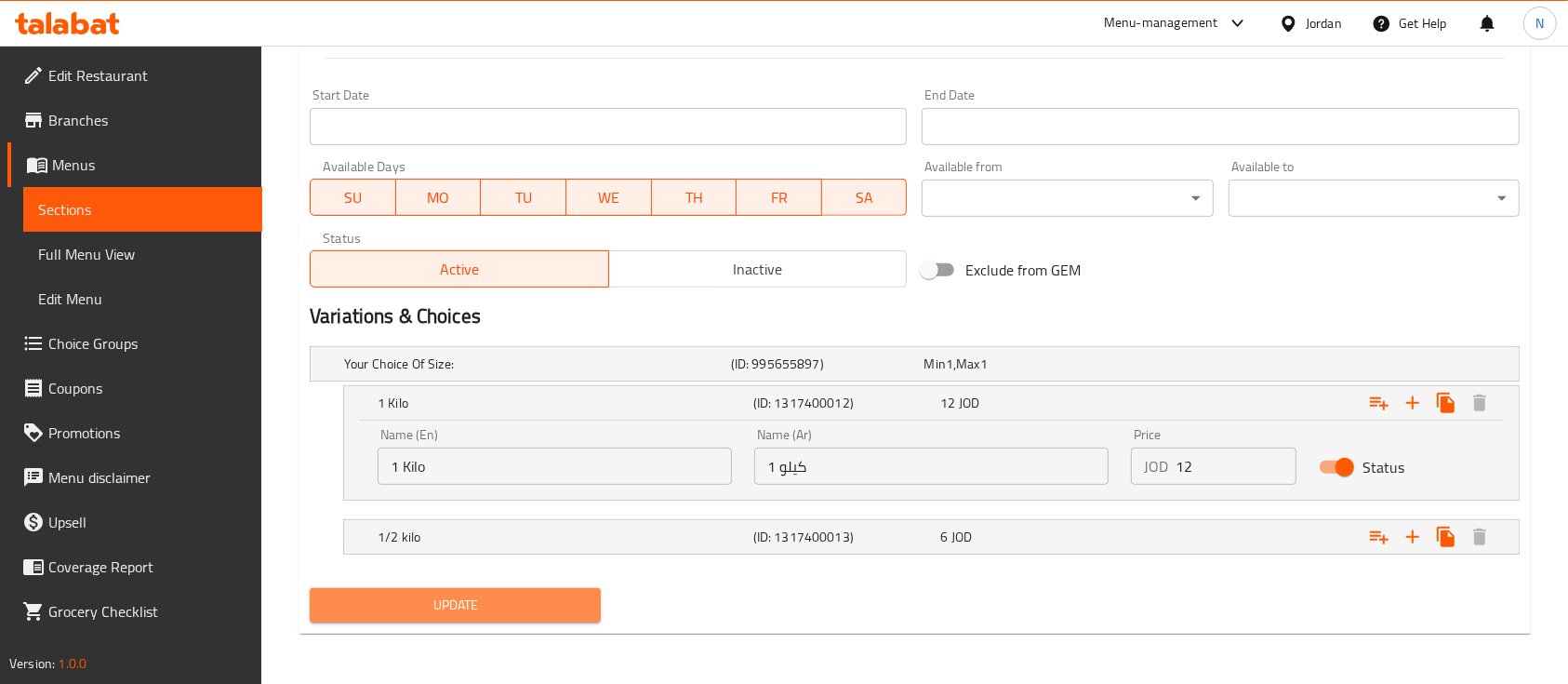
click at [573, 599] on span "Update" at bounding box center [455, 605] width 261 height 23
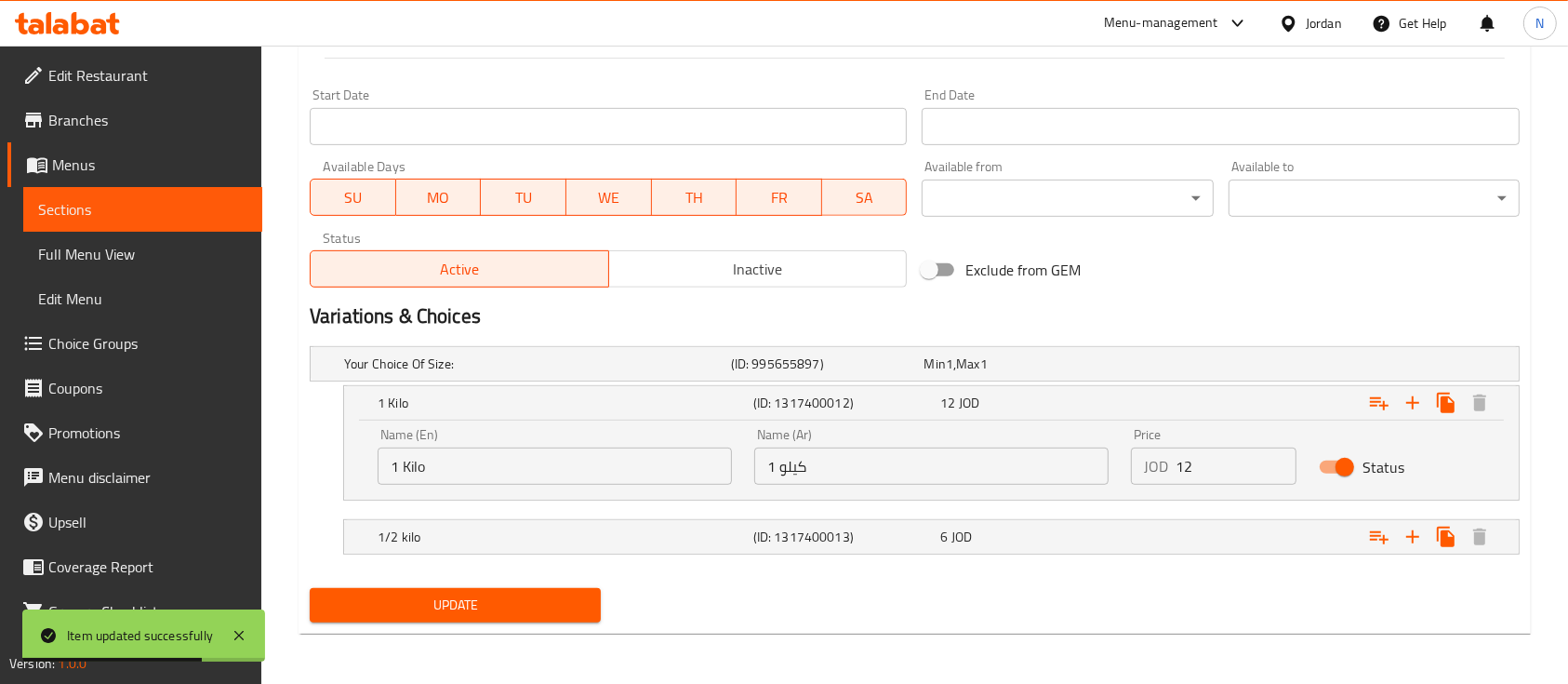
click at [50, 26] on icon at bounding box center [50, 23] width 6 height 22
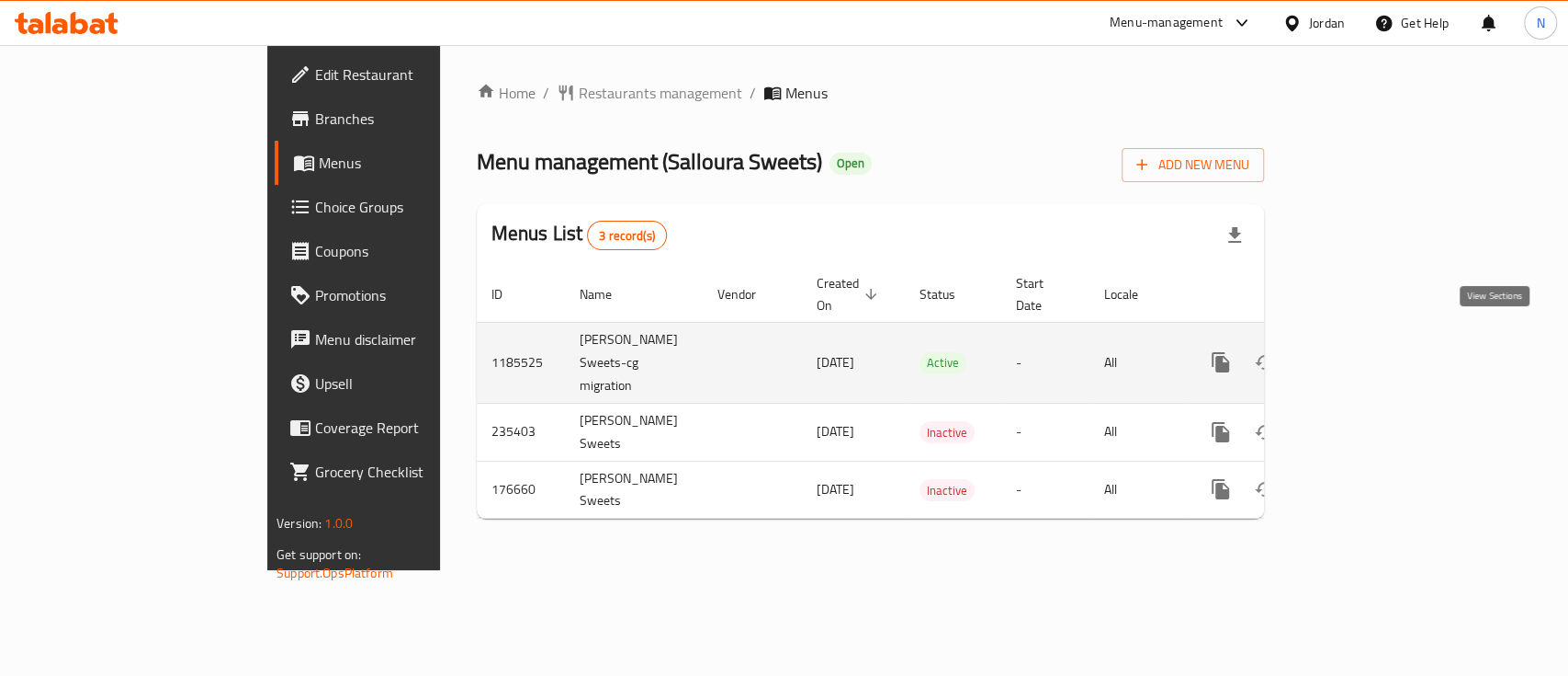
click at [1362, 354] on icon "enhanced table" at bounding box center [1353, 362] width 17 height 17
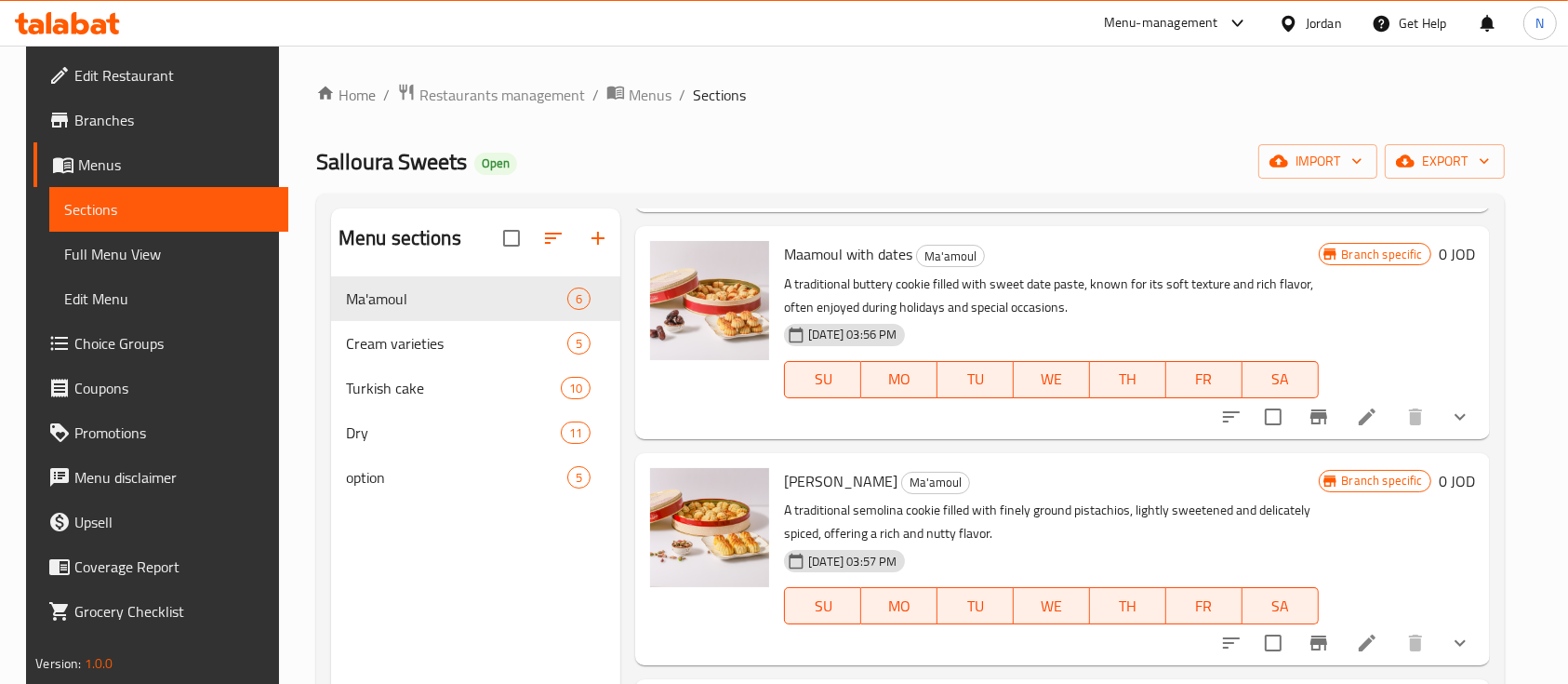
scroll to position [247, 0]
